Goal: Information Seeking & Learning: Compare options

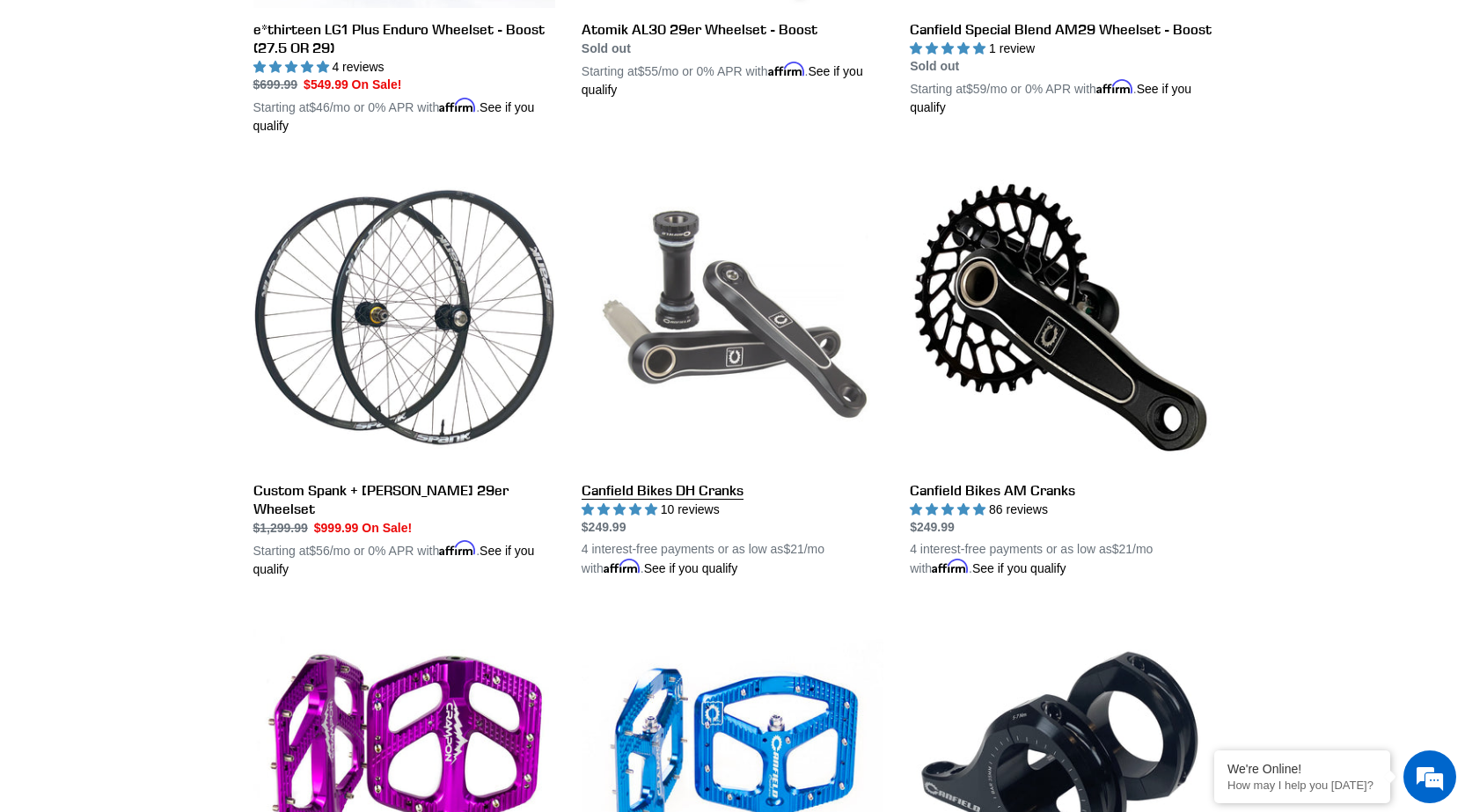
scroll to position [574, 0]
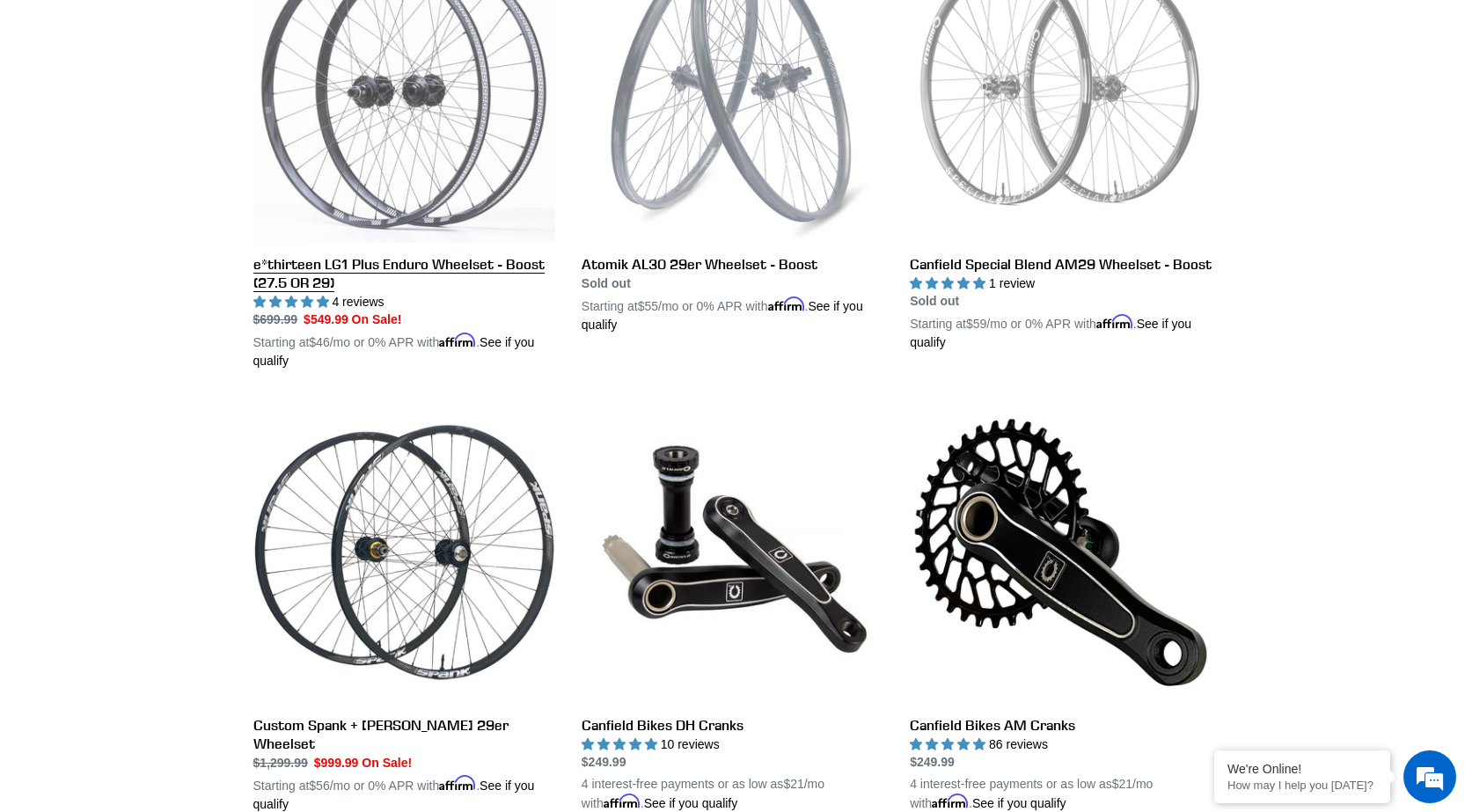
click at [371, 264] on link "e*thirteen LG1 Plus Enduro Wheelset - Boost (27.5 OR 29)" at bounding box center [404, 156] width 302 height 430
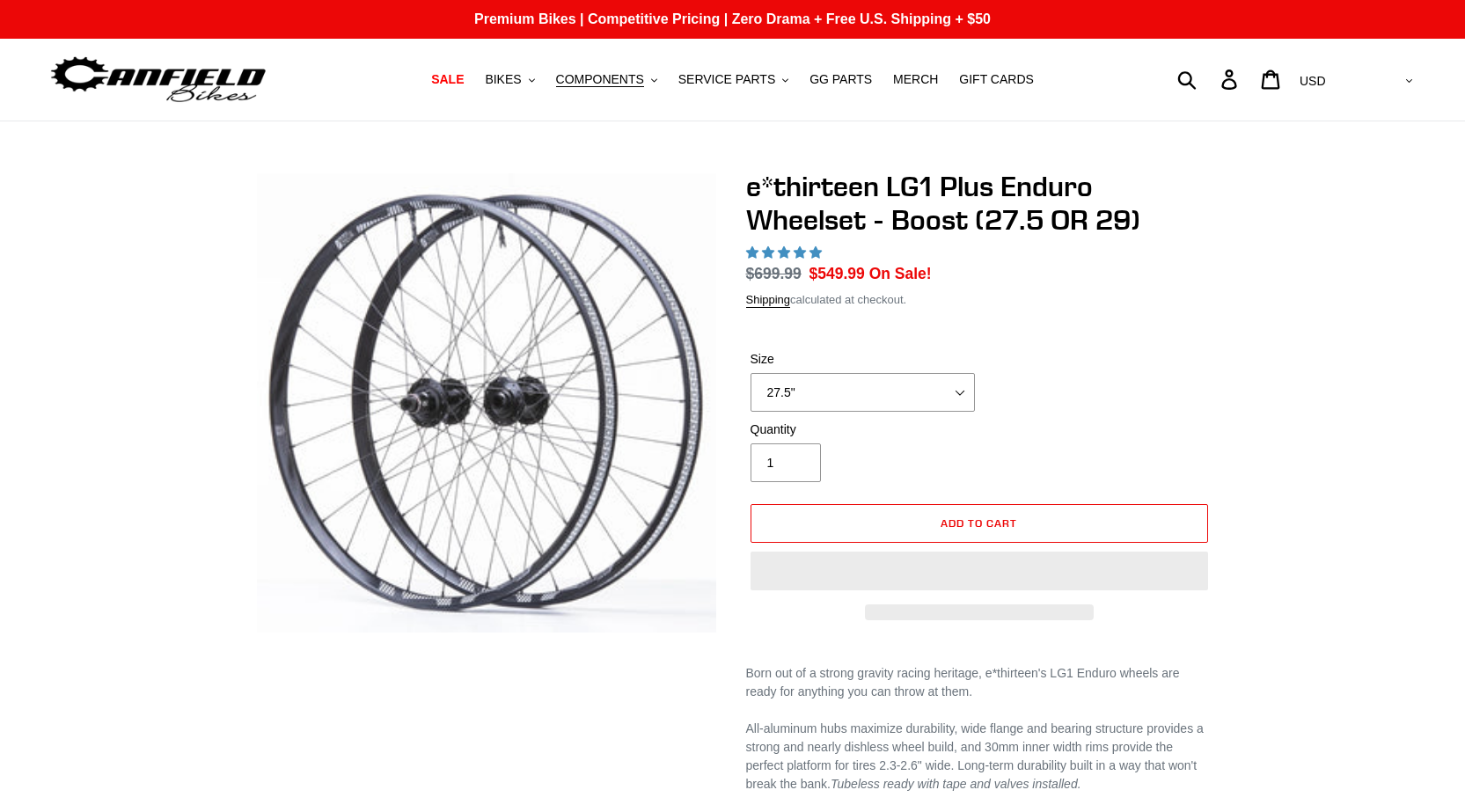
select select "highest-rating"
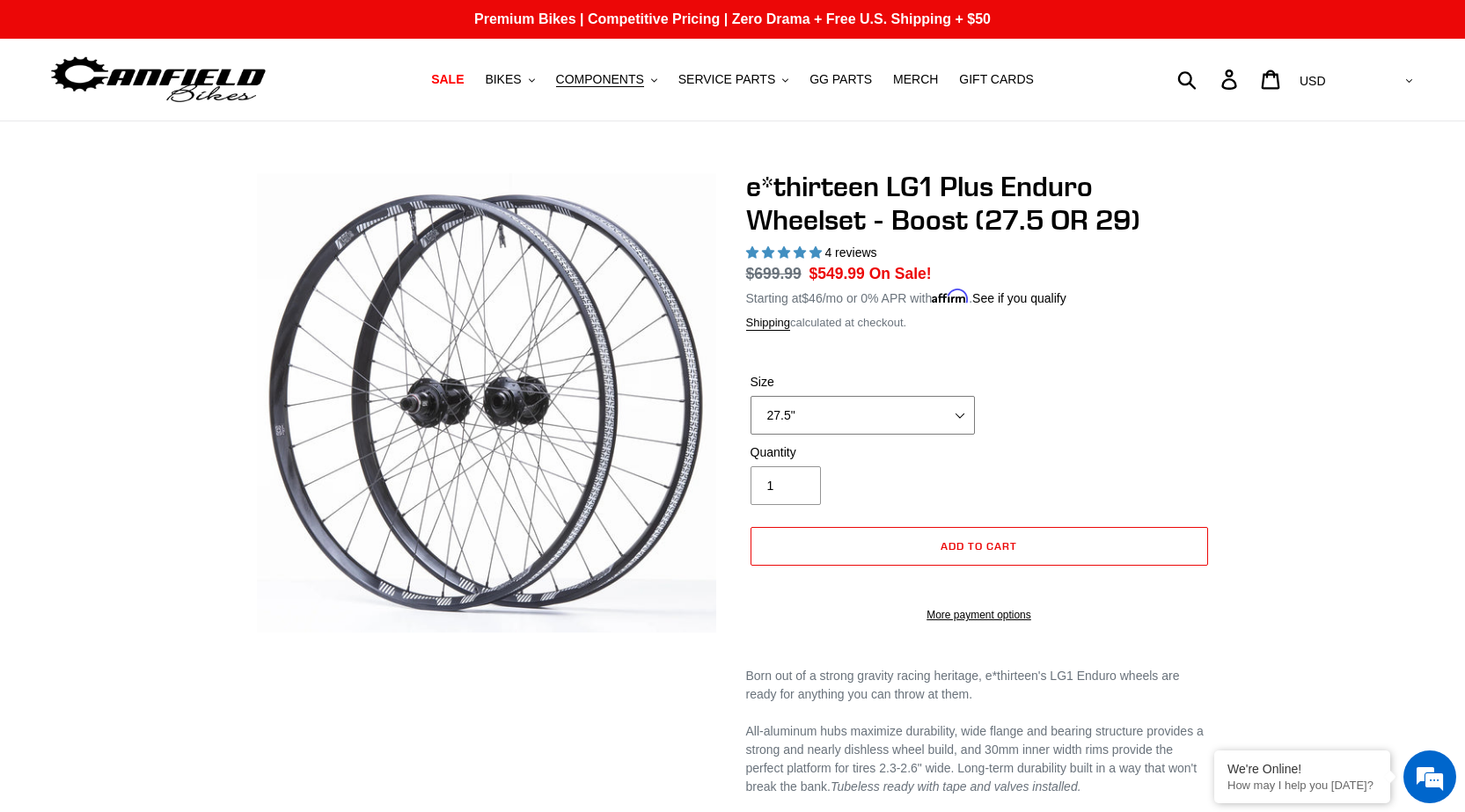
click at [861, 408] on select "27.5" 29"" at bounding box center [863, 415] width 225 height 39
click at [1143, 409] on div "Size 27.5" 29"" at bounding box center [979, 408] width 466 height 71
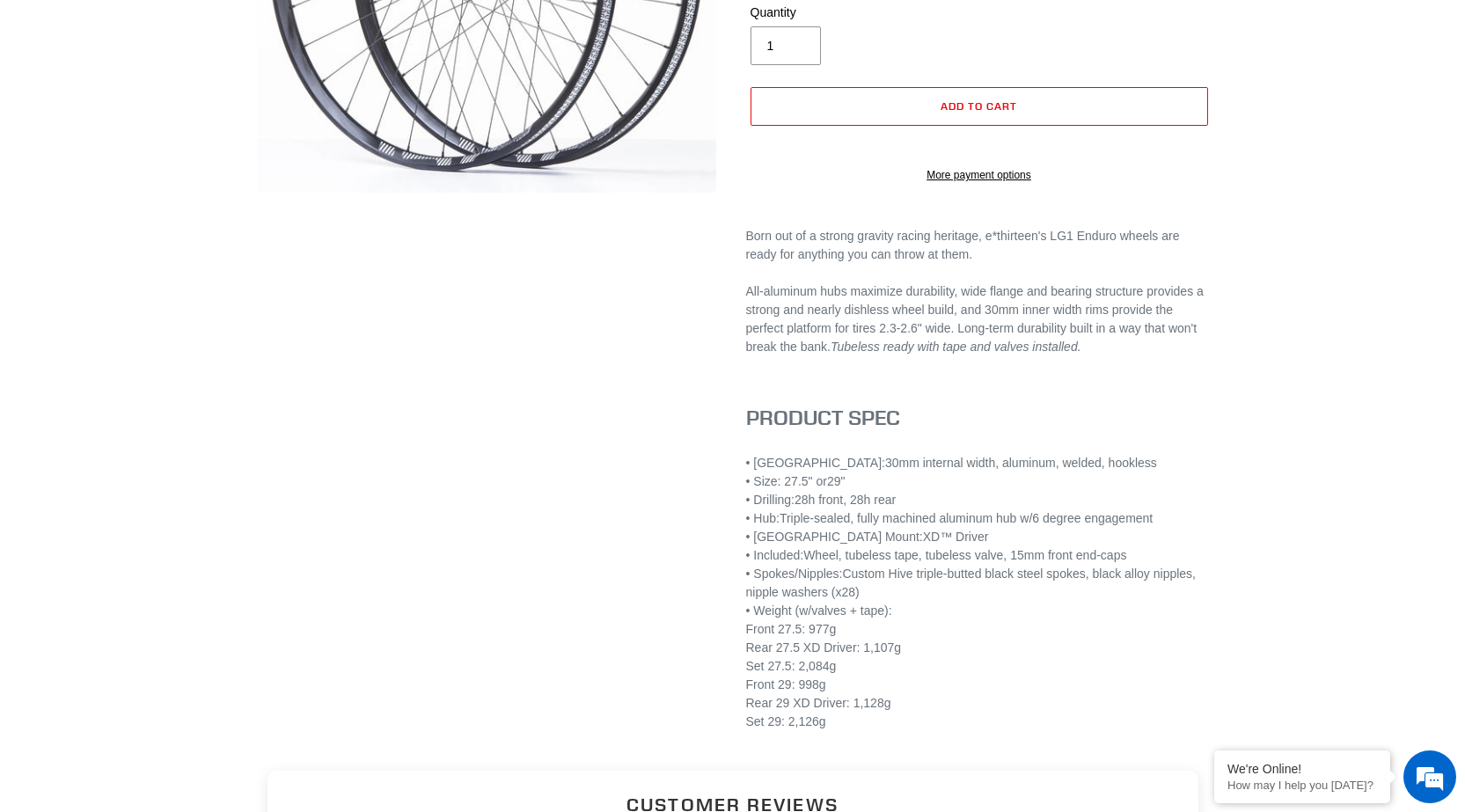
drag, startPoint x: 903, startPoint y: 637, endPoint x: 727, endPoint y: 481, distance: 235.2
click at [732, 484] on div "e*thirteen LG1 Plus Enduro Wheelset - Boost (27.5 OR 29) 4 reviews Regular pric…" at bounding box center [966, 240] width 493 height 1020
click at [920, 731] on div "Set 29: 2,126g" at bounding box center [979, 721] width 466 height 18
drag, startPoint x: 914, startPoint y: 745, endPoint x: 734, endPoint y: 478, distance: 322.0
click at [734, 478] on div "e*thirteen LG1 Plus Enduro Wheelset - Boost (27.5 OR 29) 4 reviews Regular pric…" at bounding box center [966, 240] width 493 height 1020
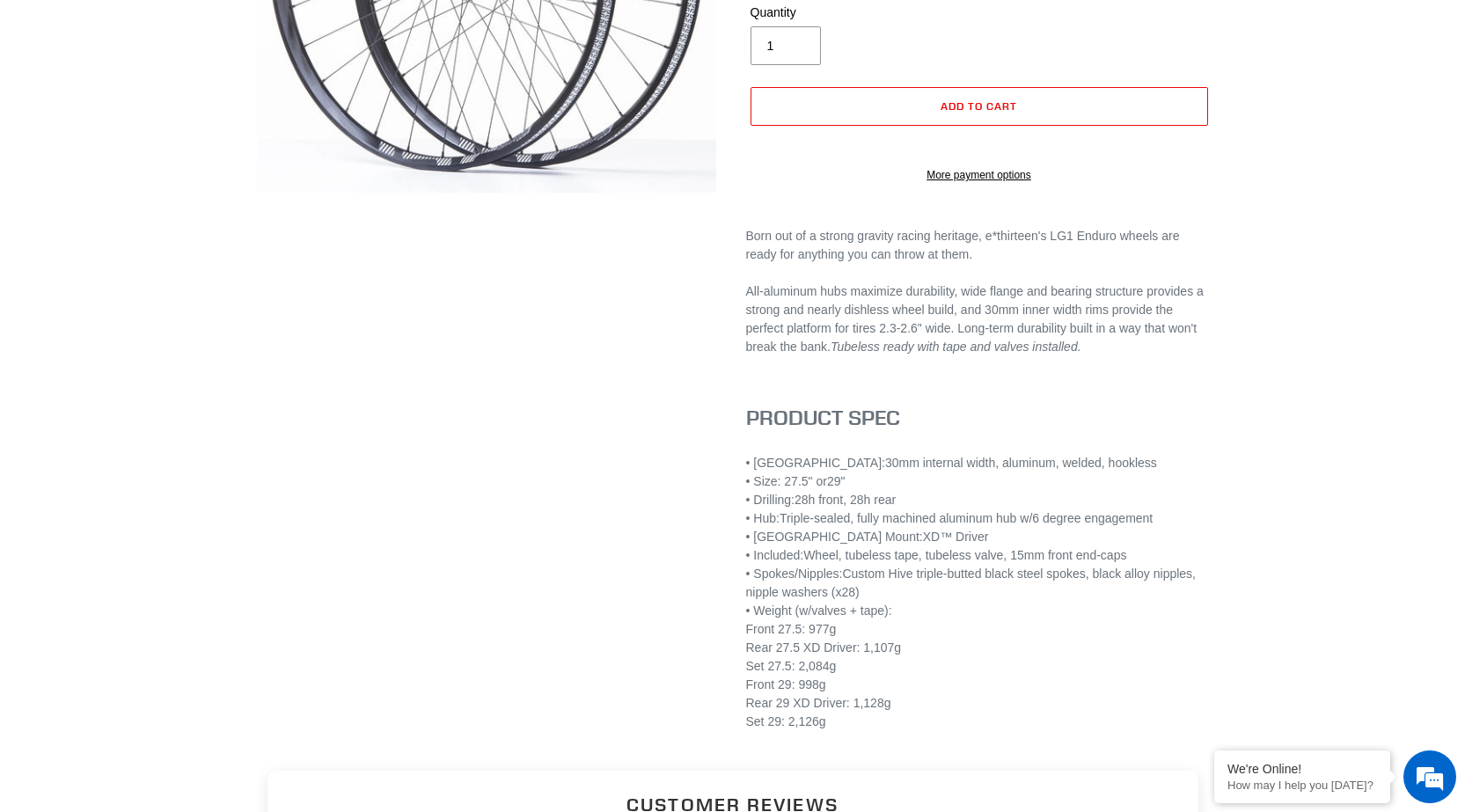
click at [1123, 402] on div "Born out of a strong gravity racing heritage, e*thirteen's LG1 Enduro wheels ar…" at bounding box center [979, 488] width 466 height 522
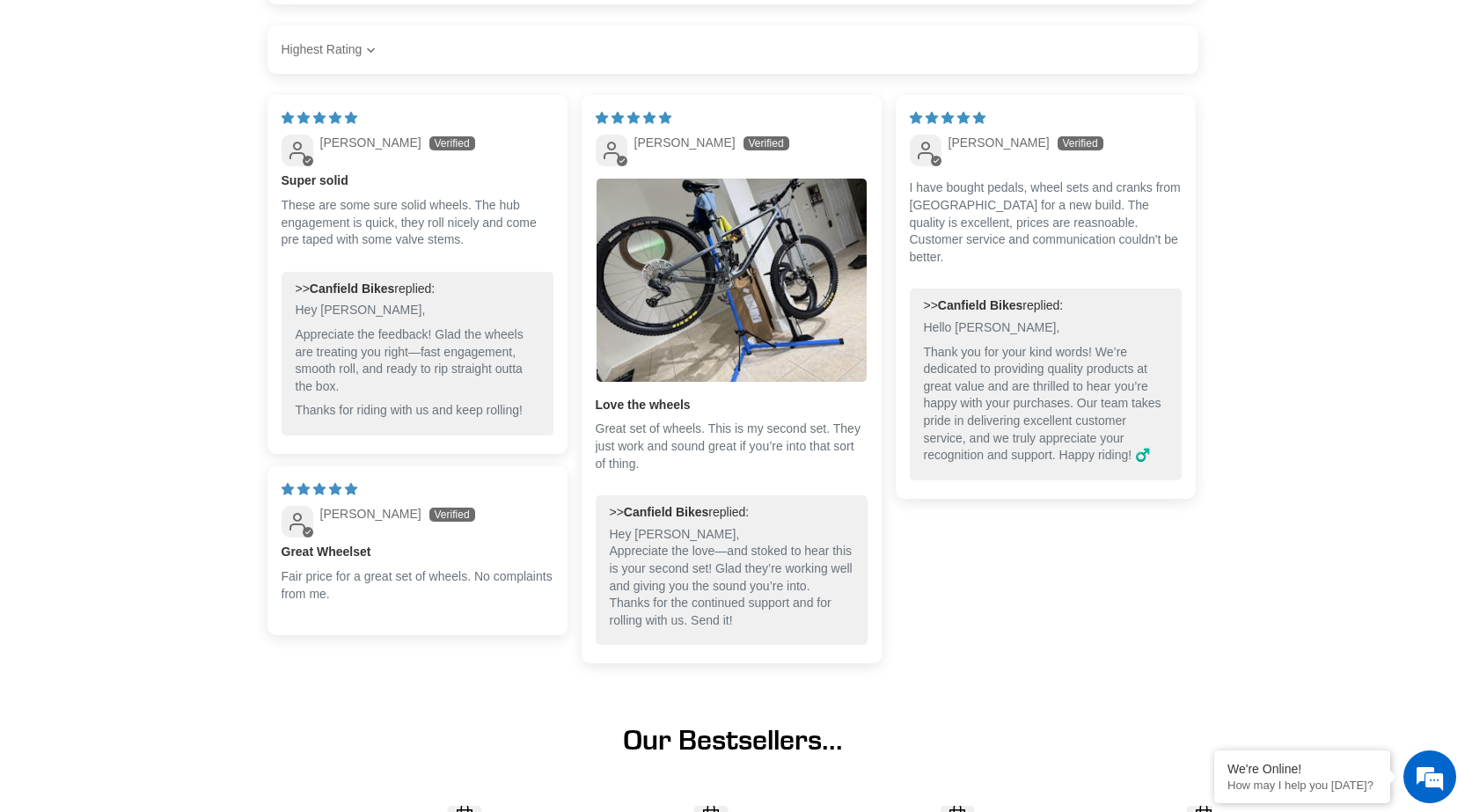
scroll to position [1408, 0]
drag, startPoint x: 281, startPoint y: 591, endPoint x: 441, endPoint y: 597, distance: 160.1
click at [441, 597] on p "Fair price for a great set of wheels. No complaints from me." at bounding box center [417, 585] width 272 height 34
click at [702, 518] on b "Canfield Bikes" at bounding box center [665, 511] width 84 height 14
click at [679, 472] on p "Great set of wheels. This is my second set. They just work and sound great if y…" at bounding box center [732, 445] width 272 height 52
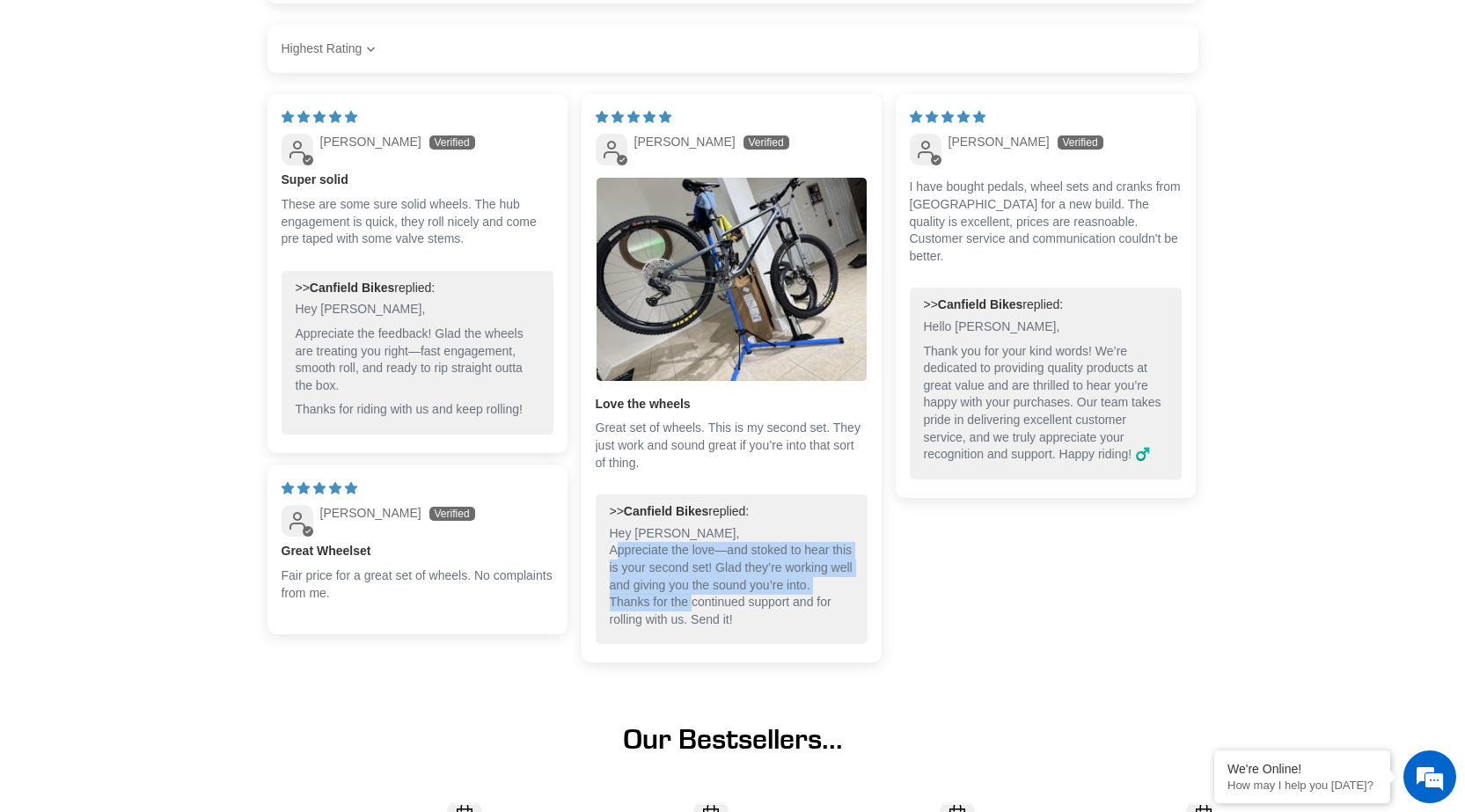
drag, startPoint x: 615, startPoint y: 567, endPoint x: 692, endPoint y: 623, distance: 95.2
click at [692, 623] on p "Hey Osmin, Appreciate the love—and stoked to hear this is your second set! Glad…" at bounding box center [732, 577] width 244 height 104
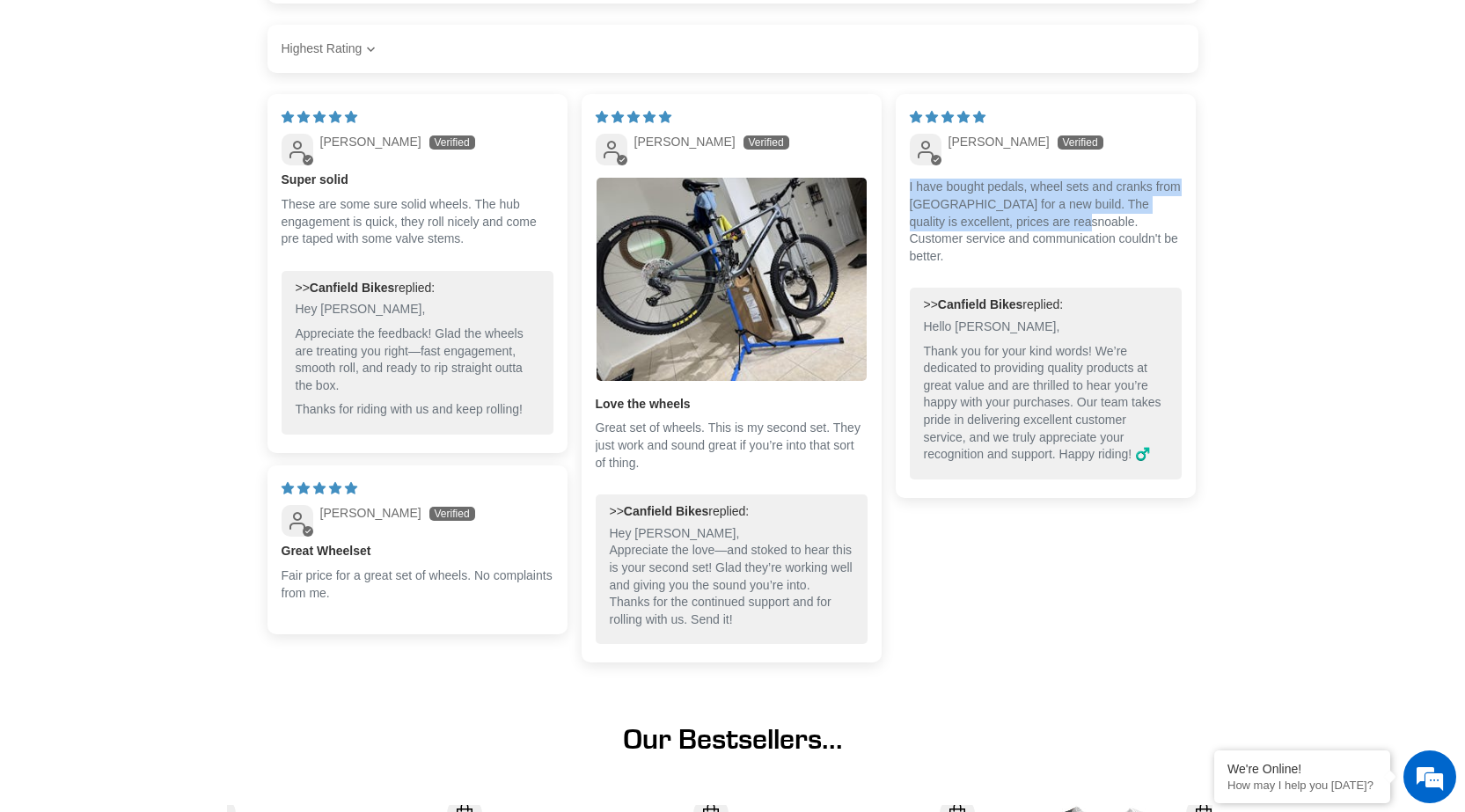
drag, startPoint x: 899, startPoint y: 213, endPoint x: 1032, endPoint y: 240, distance: 135.7
click at [1032, 240] on div "01/08/2025 Rob I have bought pedals, wheel sets and cranks from canfield for a …" at bounding box center [1045, 296] width 300 height 404
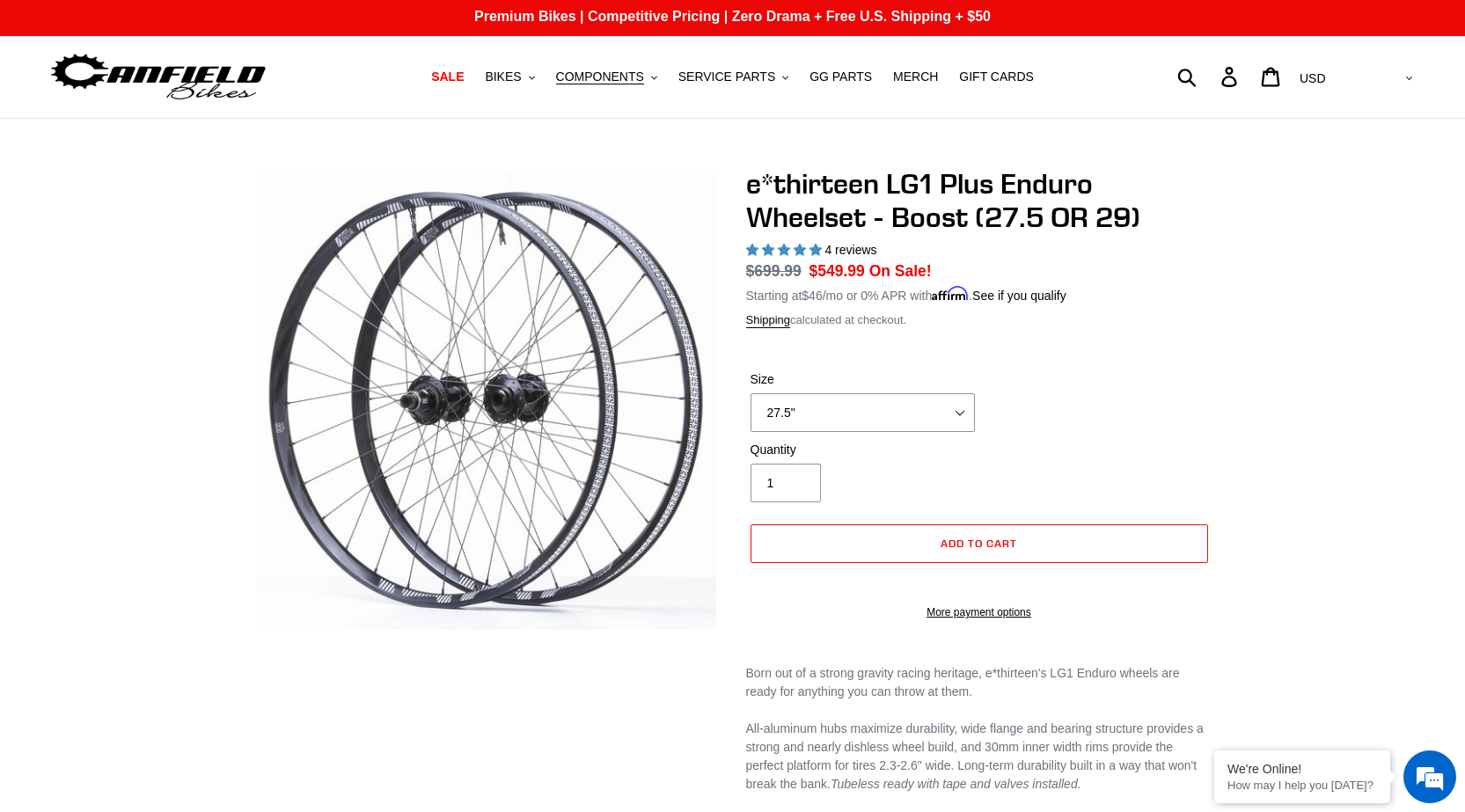
scroll to position [0, 0]
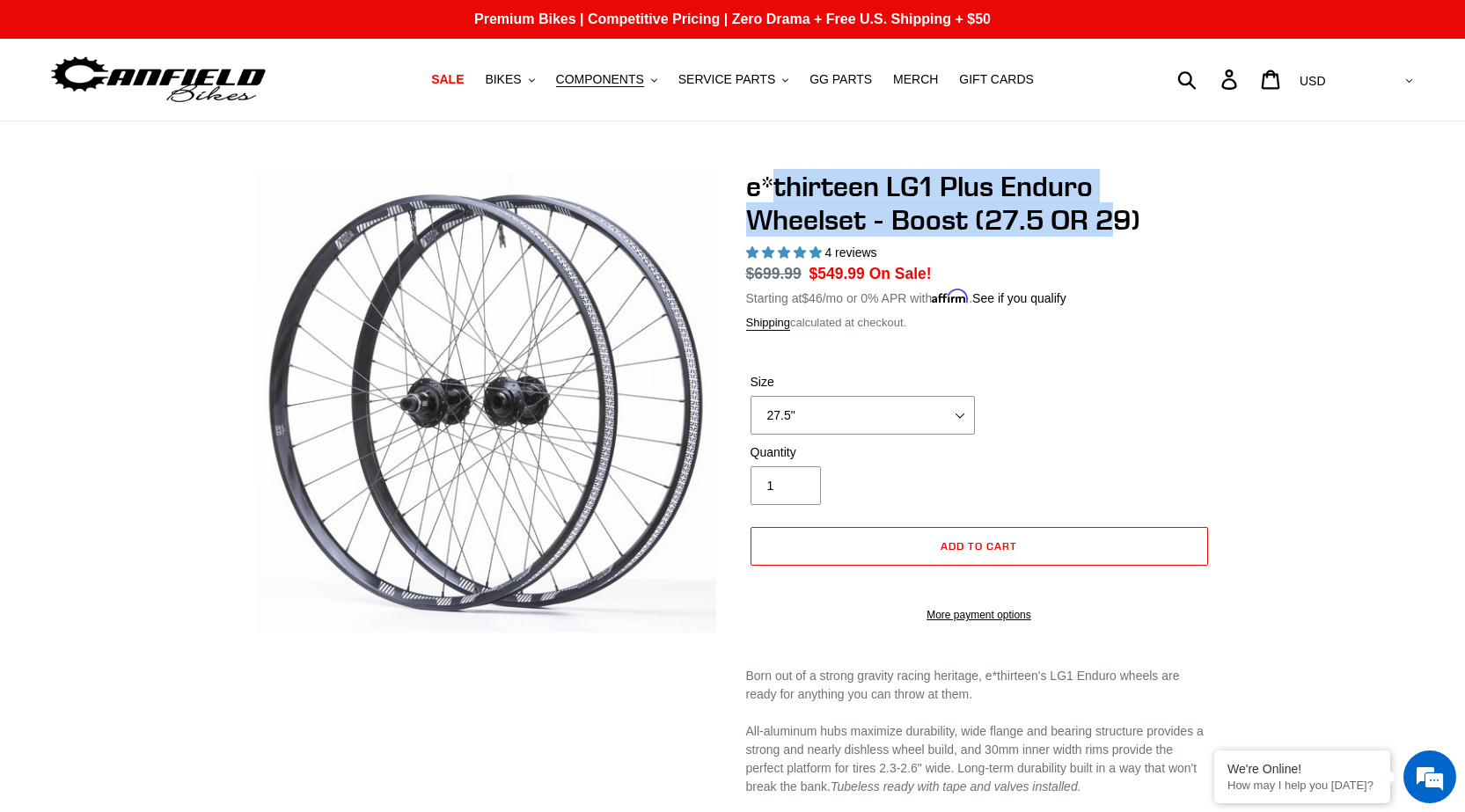
drag, startPoint x: 820, startPoint y: 193, endPoint x: 1117, endPoint y: 224, distance: 298.6
click at [1117, 224] on h1 "e*thirteen LG1 Plus Enduro Wheelset - Boost (27.5 OR 29)" at bounding box center [979, 204] width 466 height 68
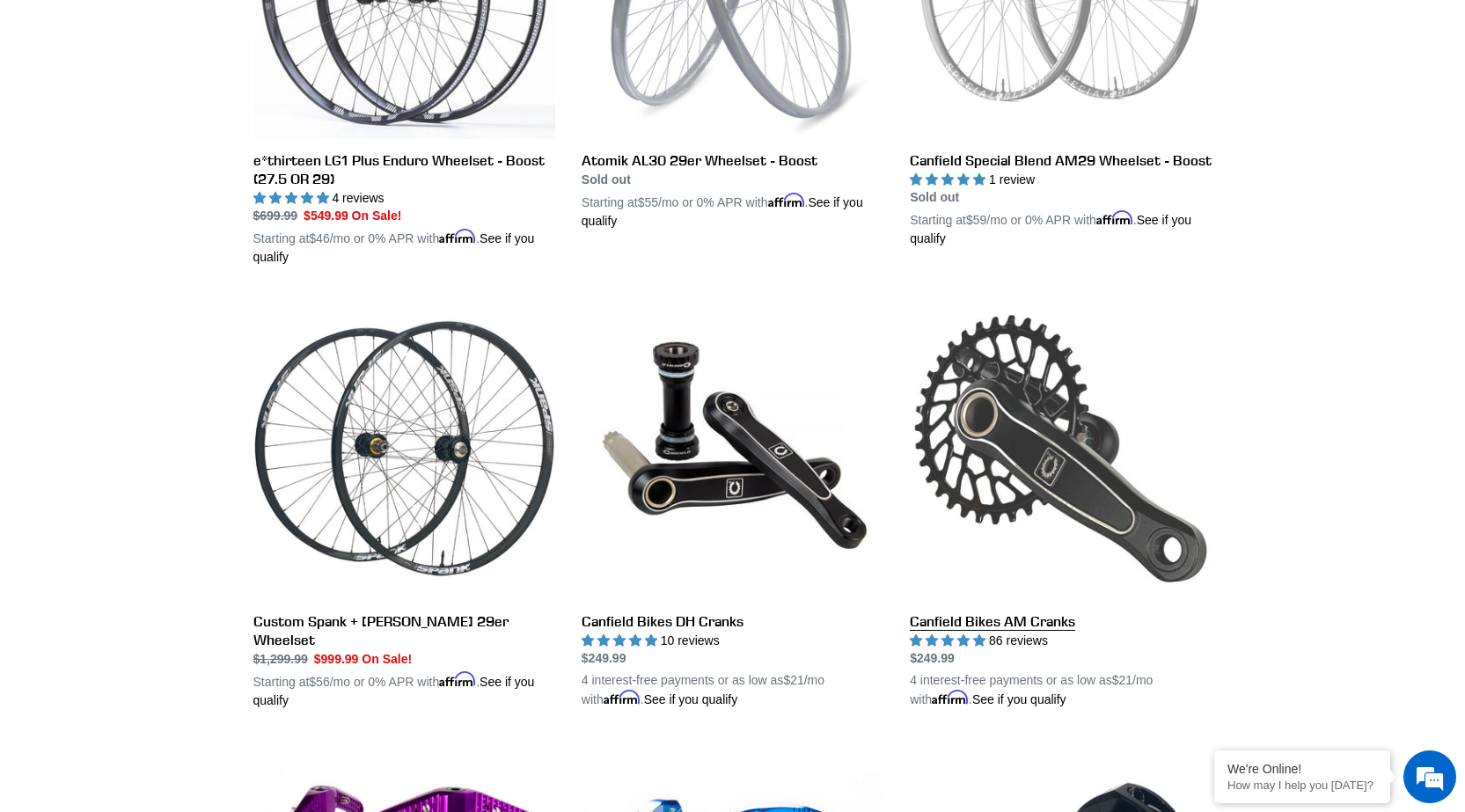
scroll to position [750, 0]
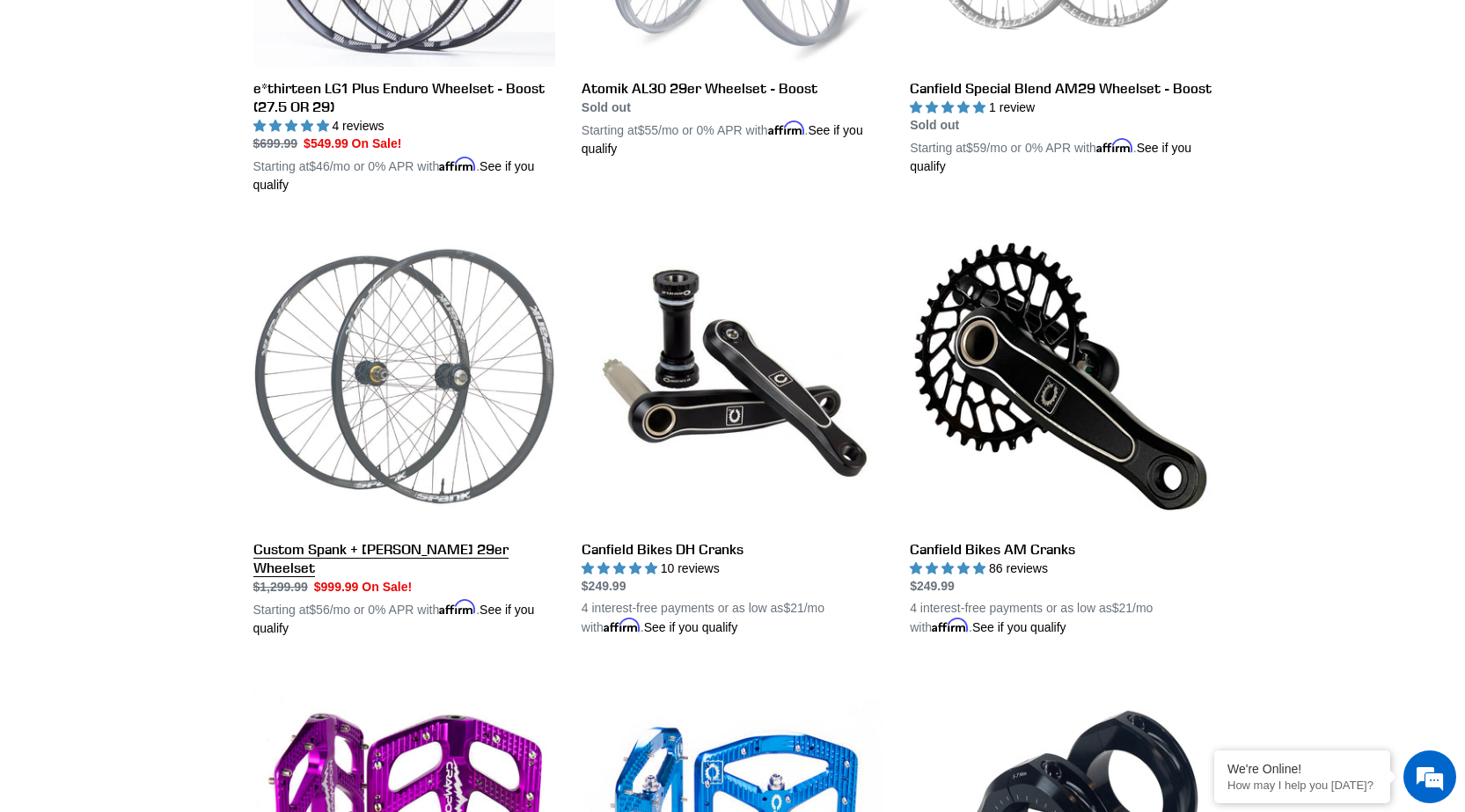
click at [456, 555] on link "Custom Spank + [PERSON_NAME] 29er Wheelset" at bounding box center [404, 431] width 302 height 412
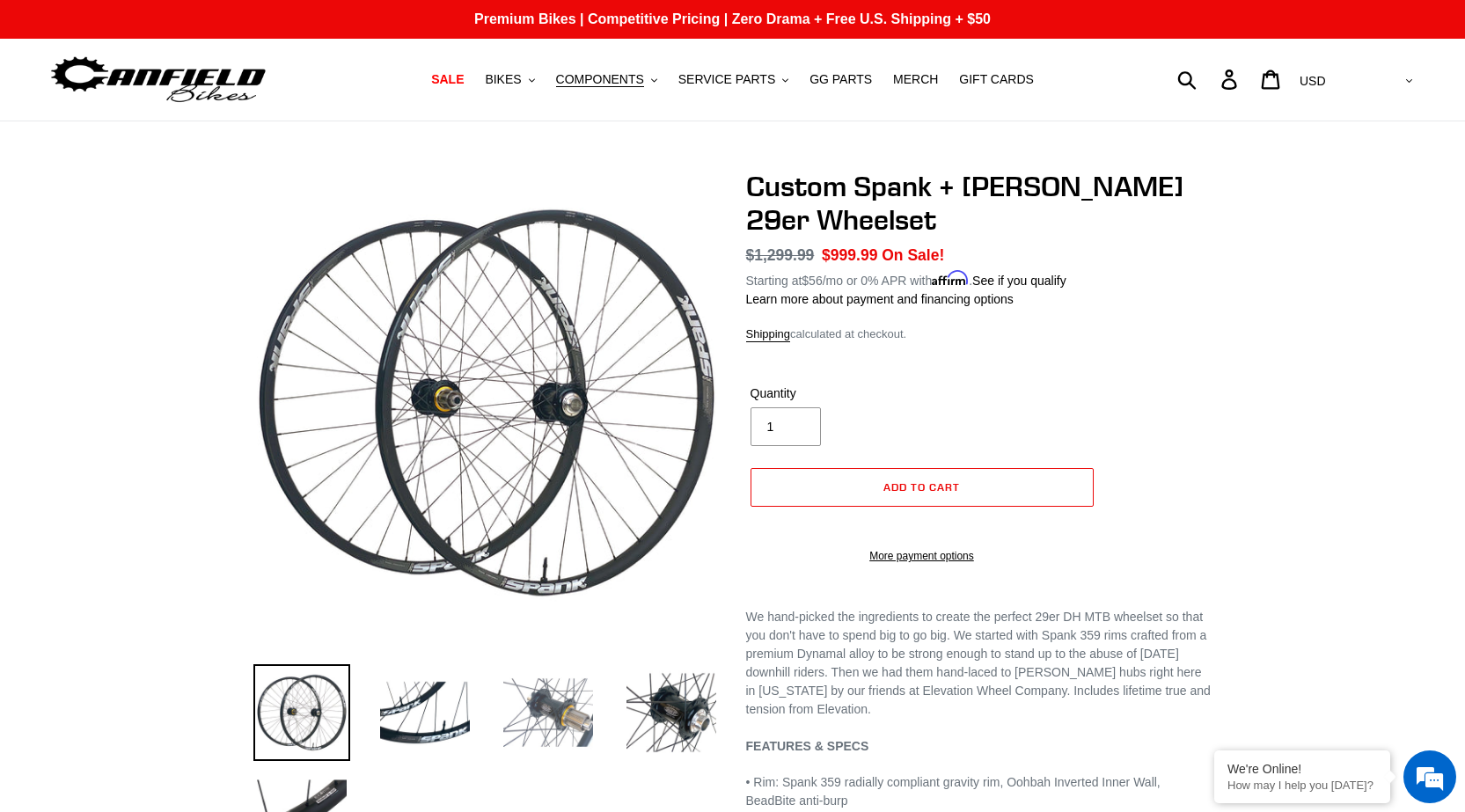
click at [539, 706] on img at bounding box center [548, 712] width 97 height 97
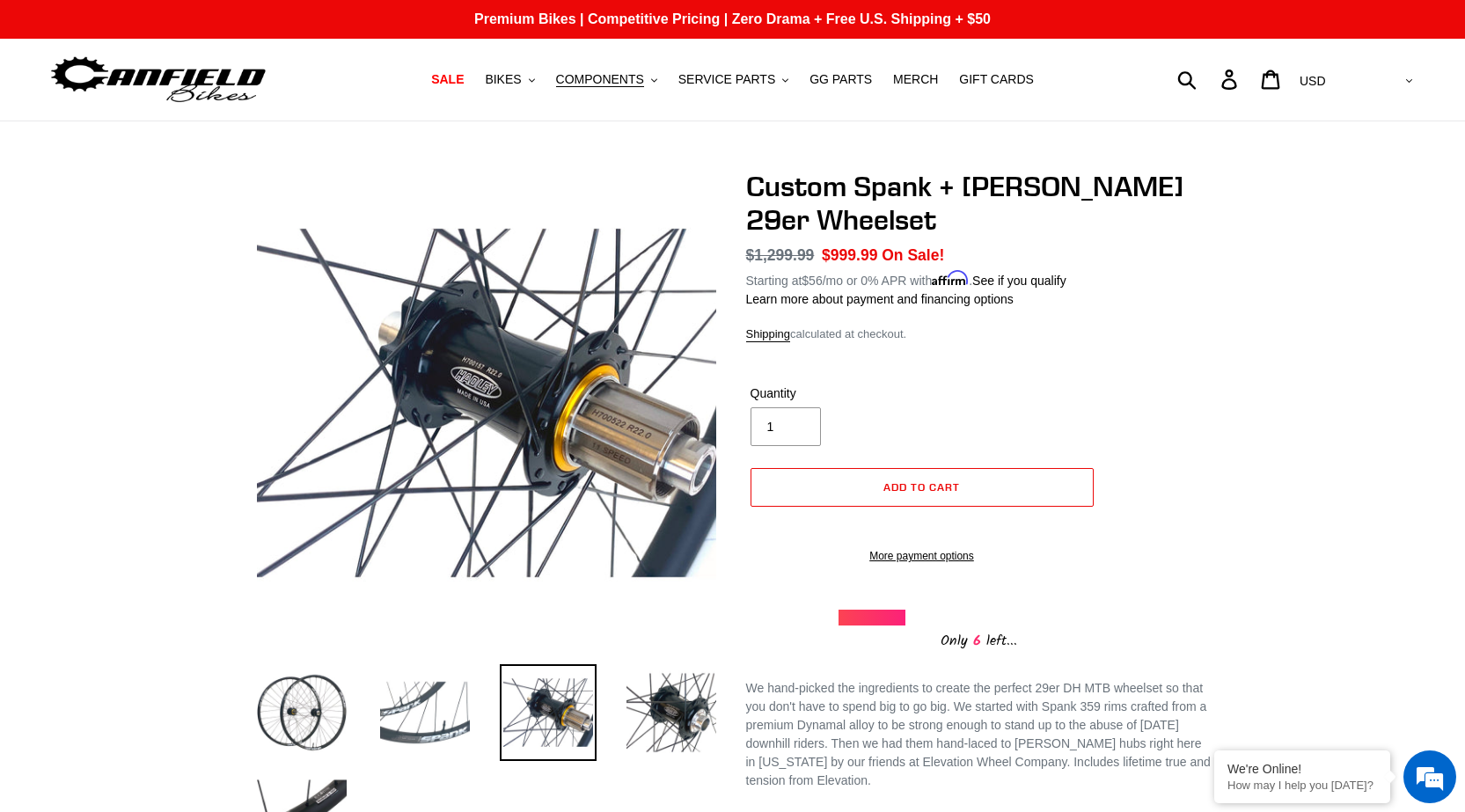
click at [382, 696] on img at bounding box center [425, 712] width 97 height 97
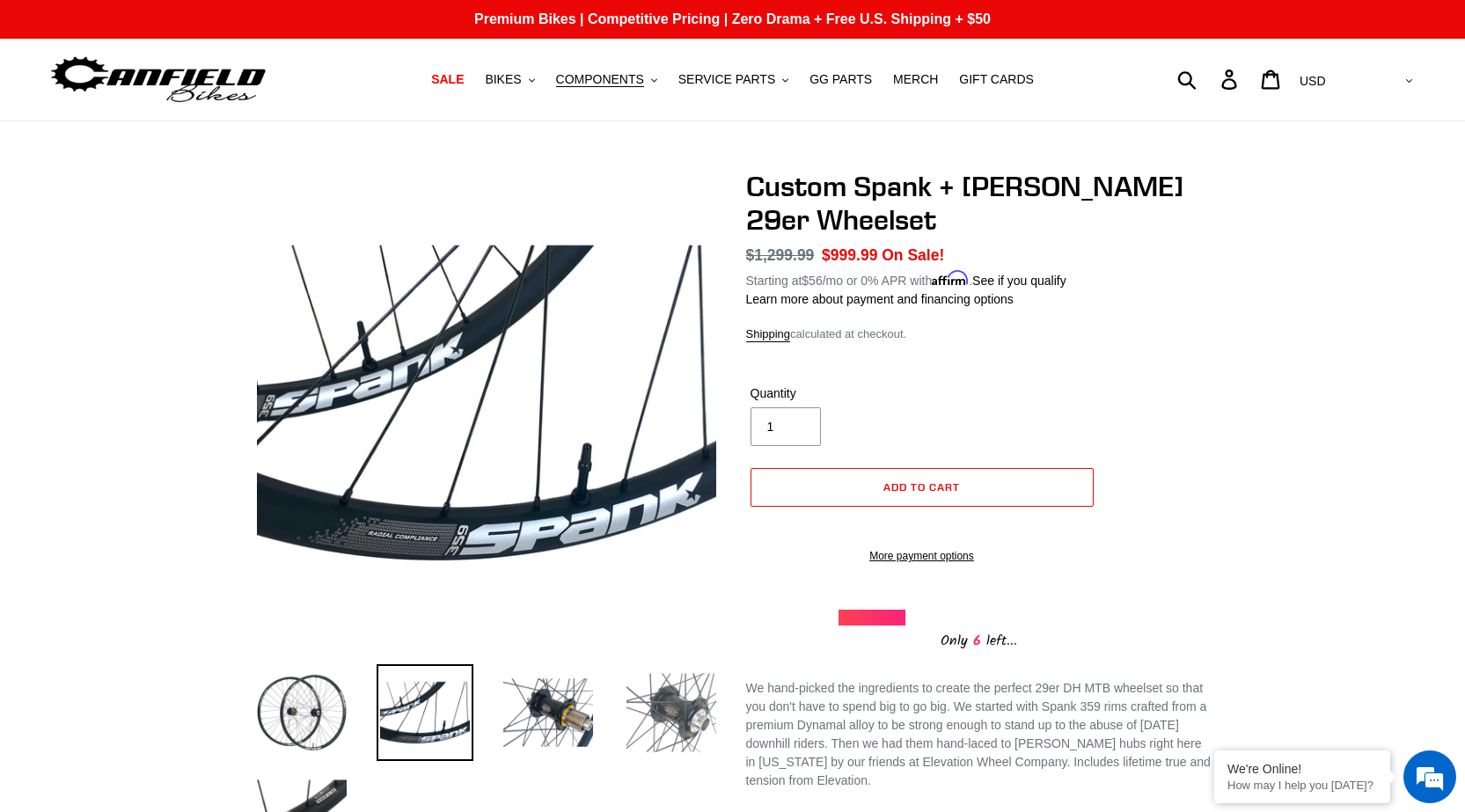
click at [664, 741] on img at bounding box center [671, 712] width 97 height 97
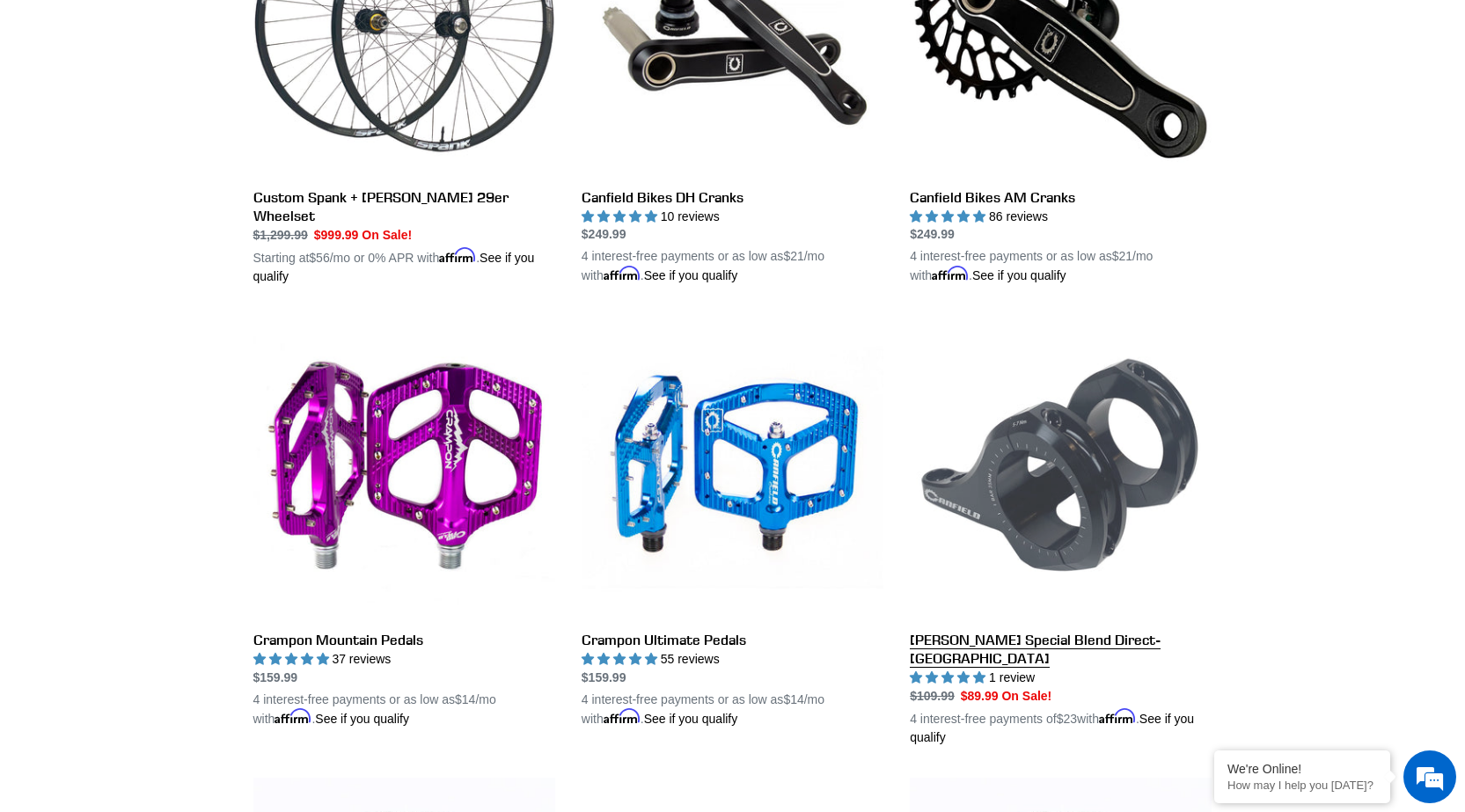
click at [1018, 642] on link "[PERSON_NAME] Special Blend Direct-[GEOGRAPHIC_DATA]" at bounding box center [1060, 531] width 302 height 430
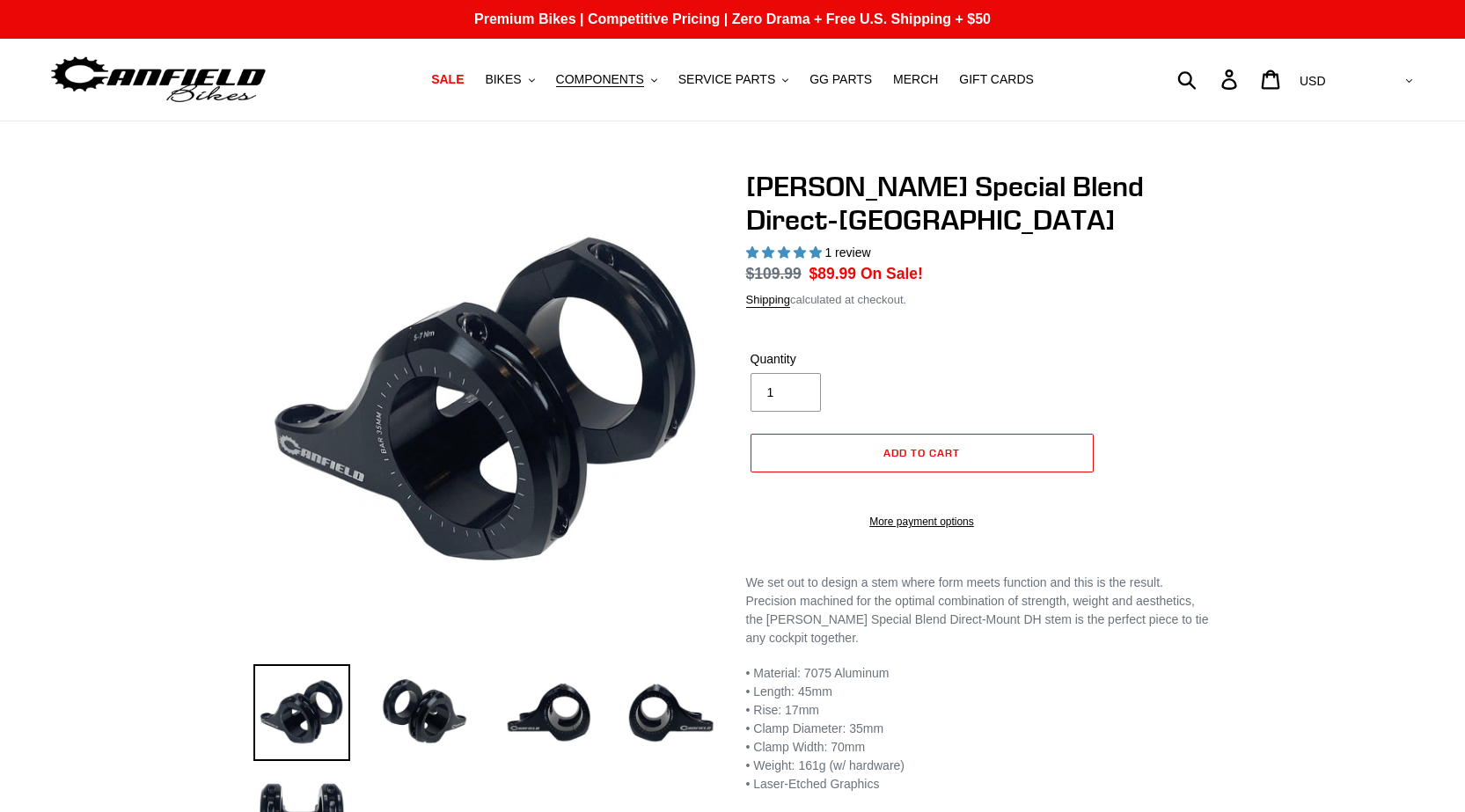
select select "highest-rating"
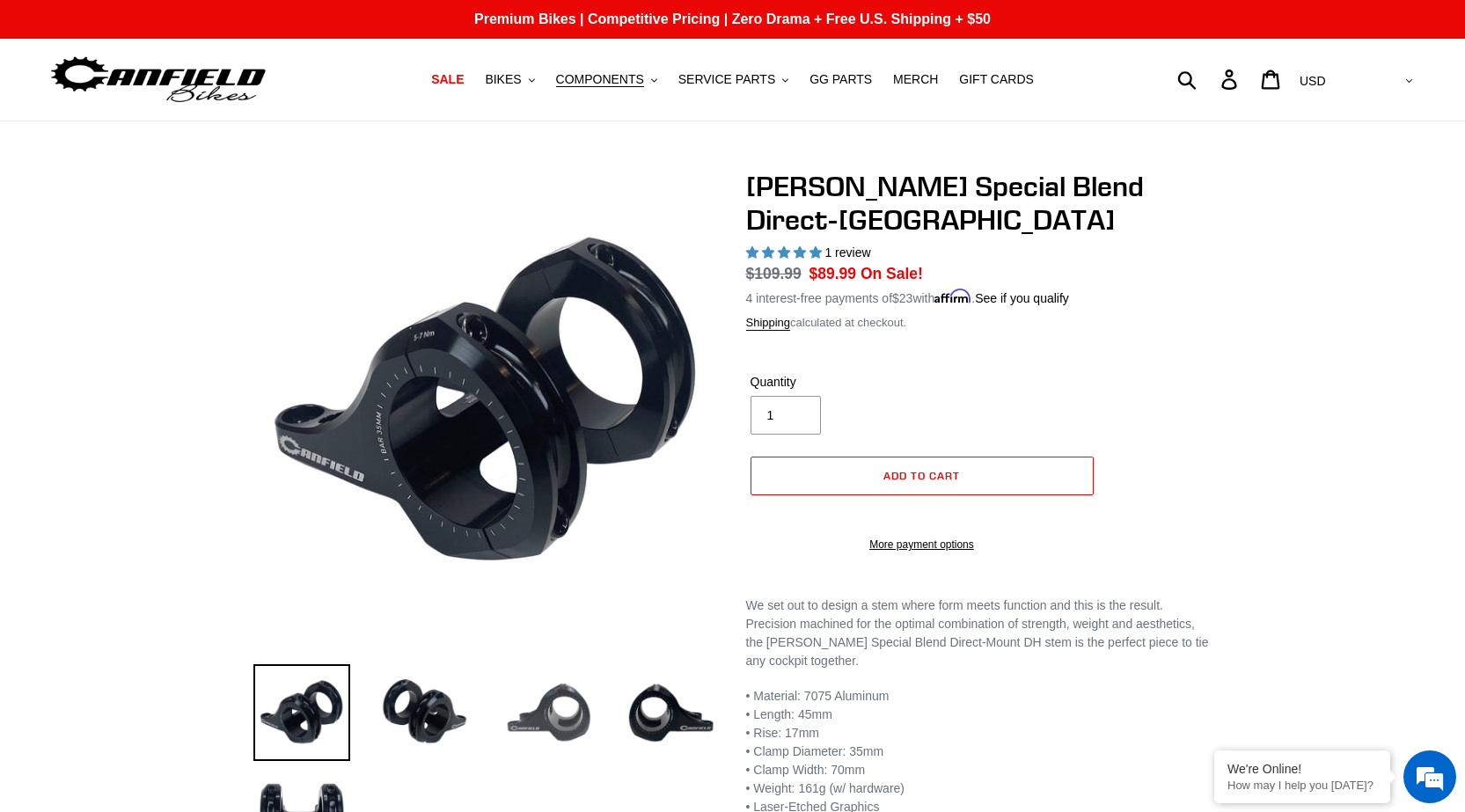
click at [577, 702] on img at bounding box center [548, 712] width 97 height 97
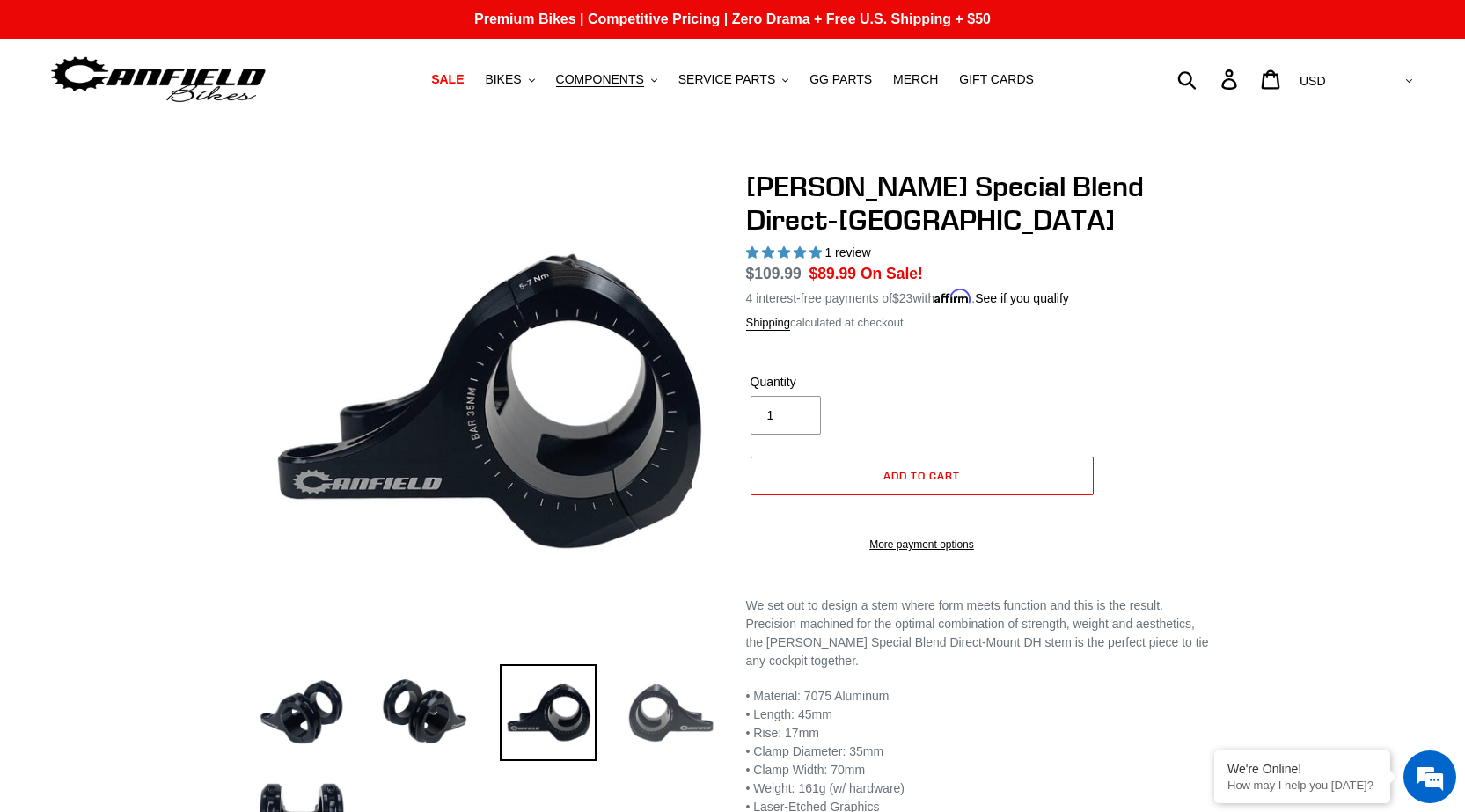
click at [660, 715] on img at bounding box center [671, 712] width 97 height 97
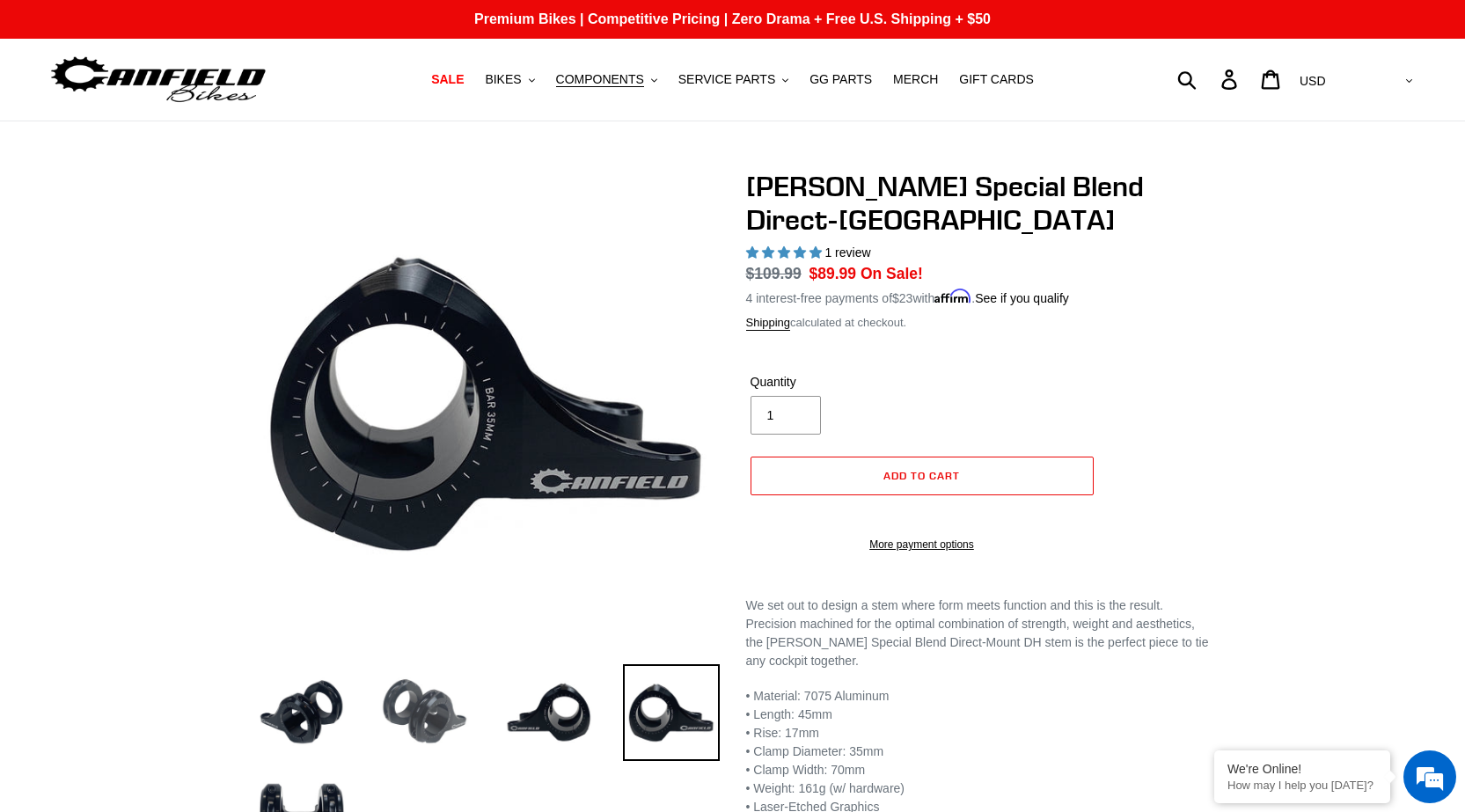
click at [427, 702] on img at bounding box center [425, 712] width 97 height 97
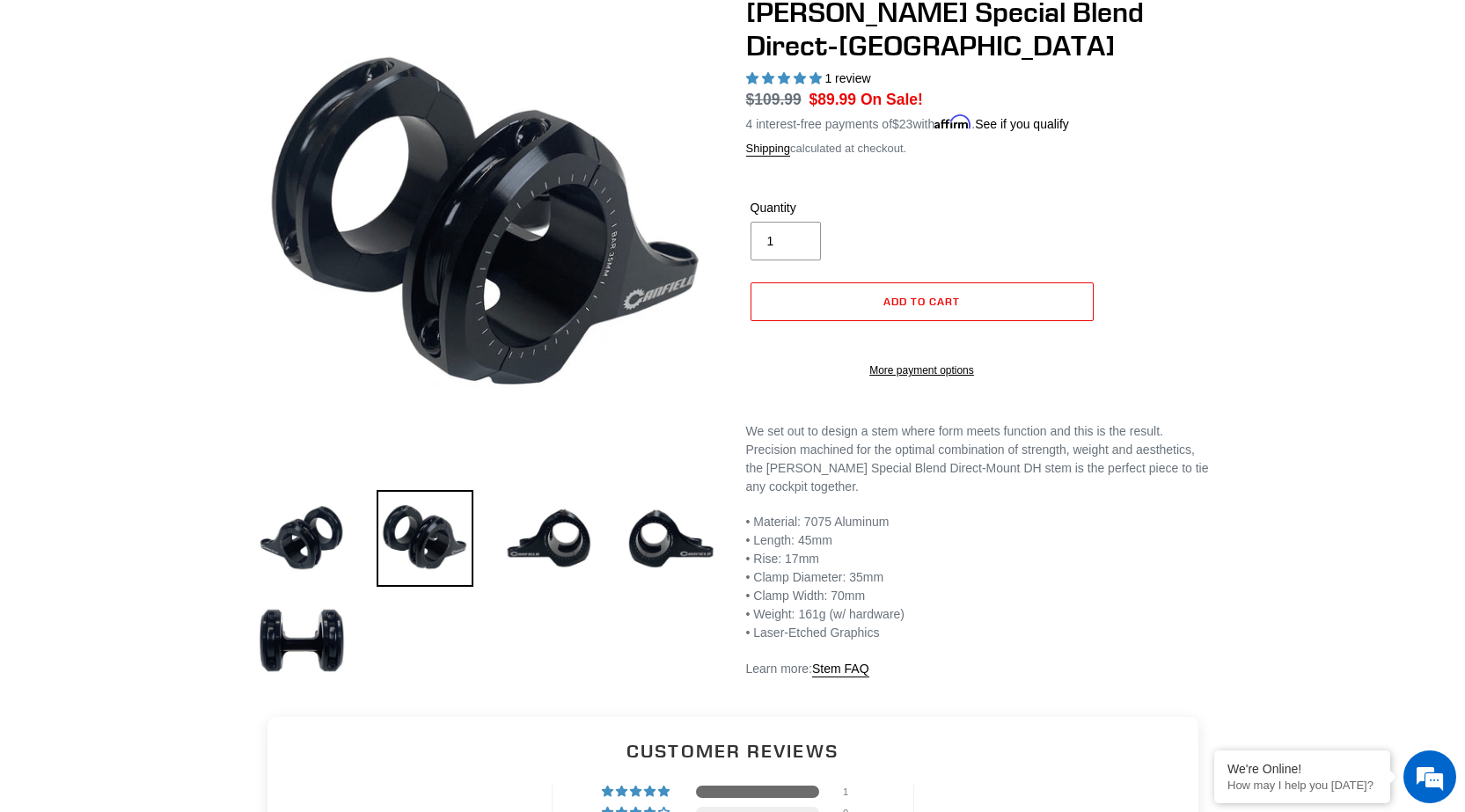
scroll to position [176, 0]
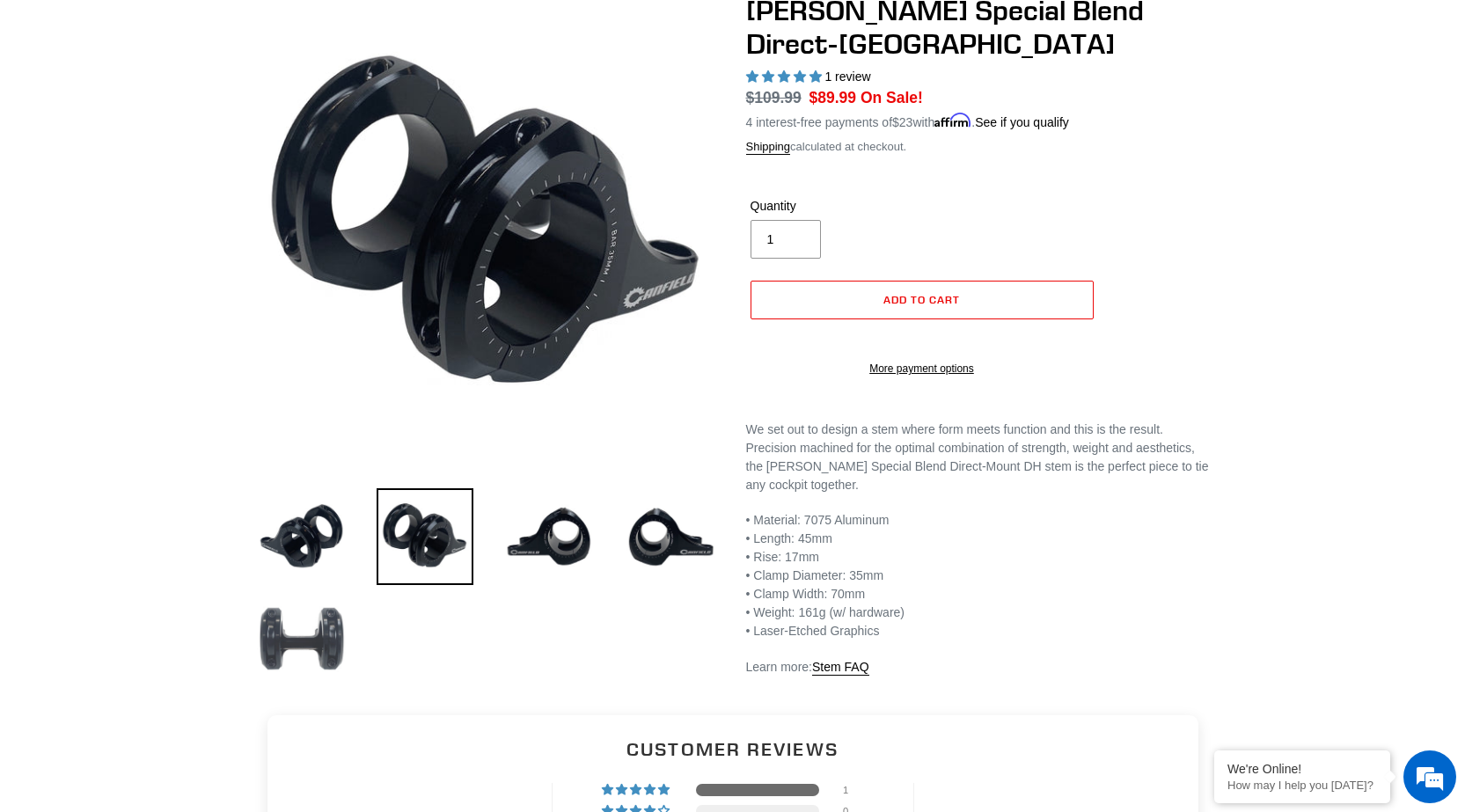
click at [326, 623] on img at bounding box center [302, 638] width 97 height 97
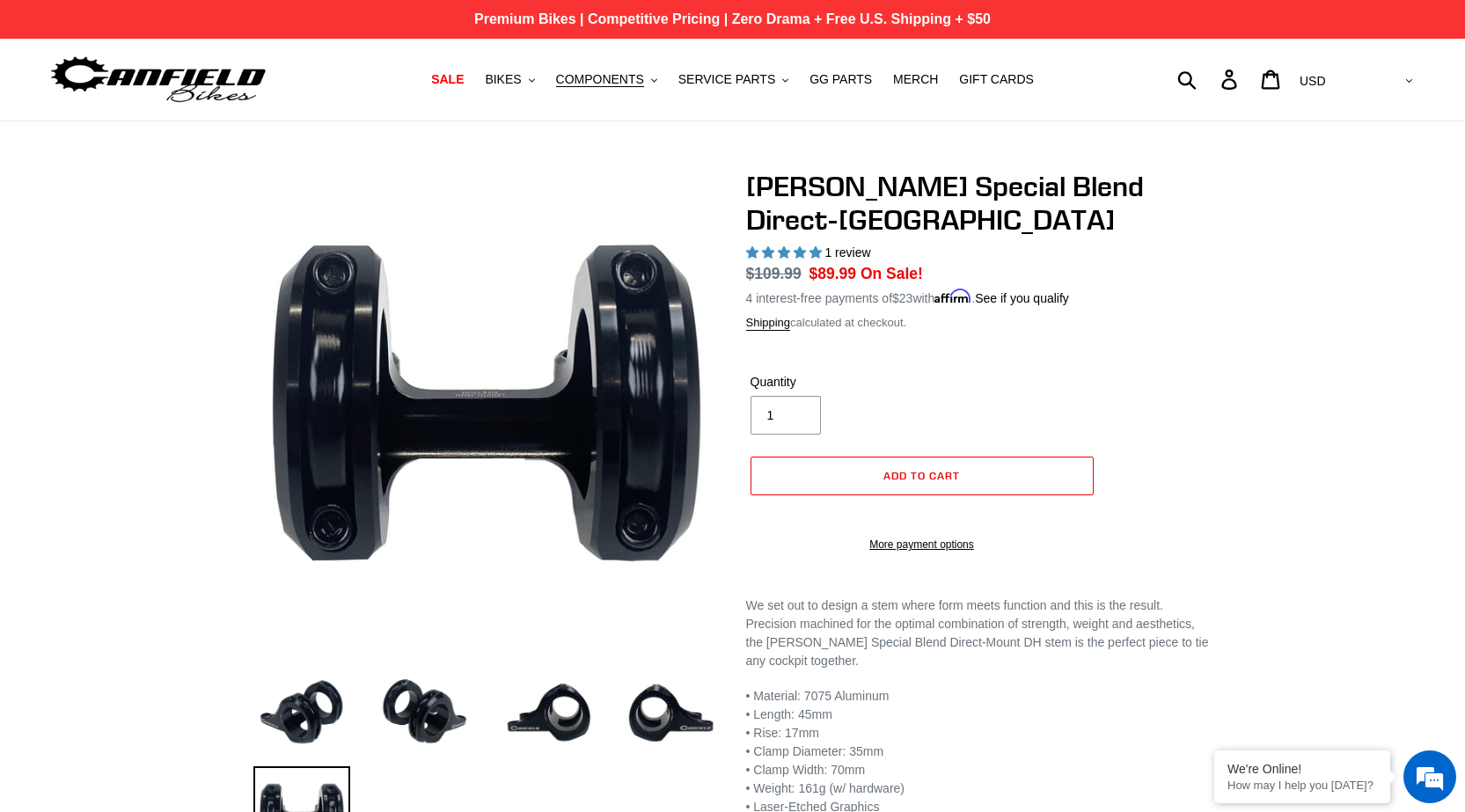
scroll to position [0, 0]
